Goal: Navigation & Orientation: Find specific page/section

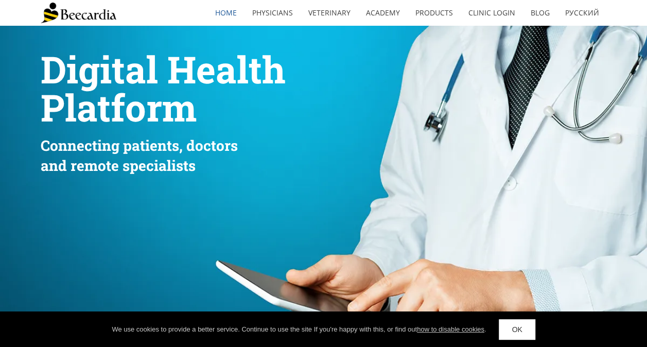
click at [513, 319] on link "OK" at bounding box center [517, 329] width 36 height 21
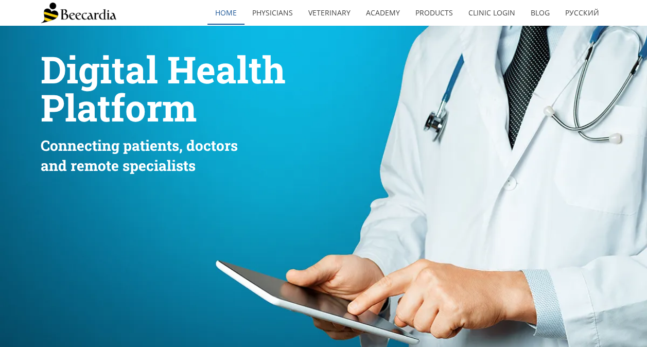
click at [227, 16] on link "home" at bounding box center [225, 13] width 37 height 24
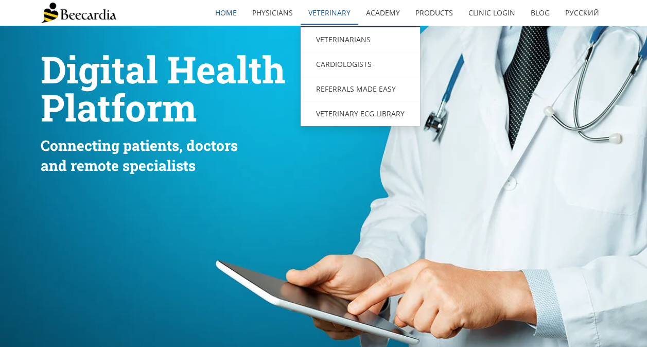
click at [330, 16] on link "Veterinary" at bounding box center [330, 13] width 58 height 24
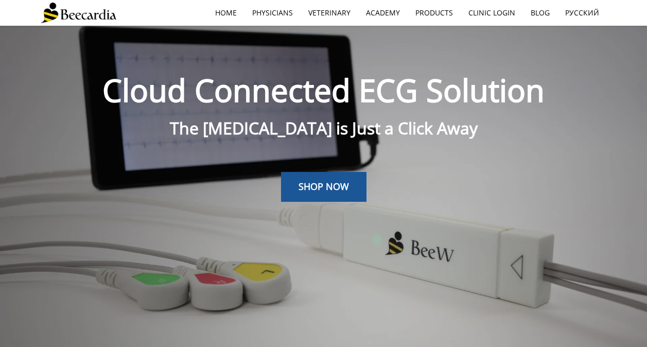
scroll to position [26, 0]
